Goal: Book appointment/travel/reservation

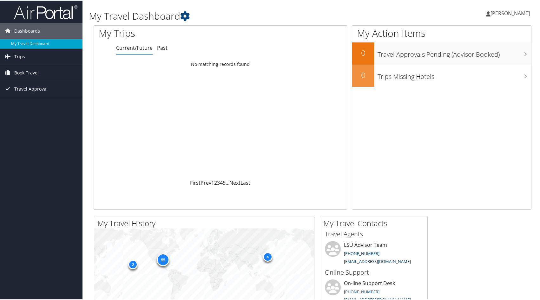
click at [22, 73] on span "Book Travel" at bounding box center [26, 72] width 24 height 16
click at [23, 91] on link "Book/Manage Online Trips" at bounding box center [41, 95] width 82 height 10
